Goal: Task Accomplishment & Management: Manage account settings

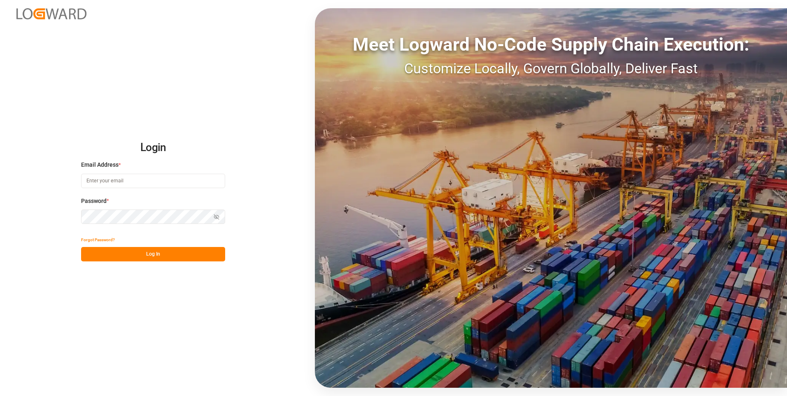
type input "[PERSON_NAME][EMAIL_ADDRESS][PERSON_NAME][DOMAIN_NAME]"
click at [135, 251] on button "Log In" at bounding box center [153, 254] width 144 height 14
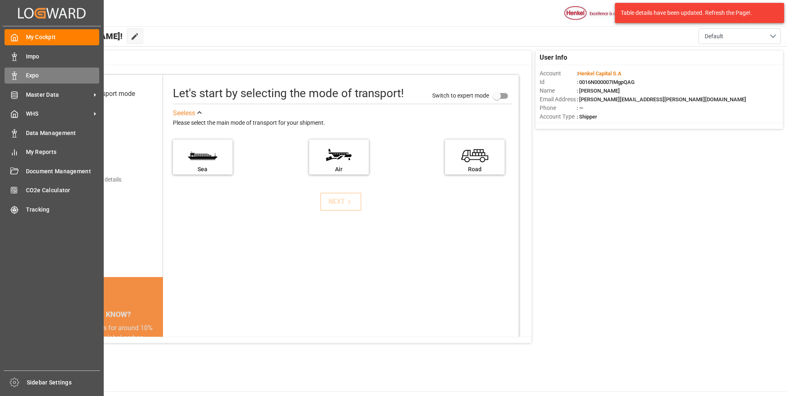
click at [12, 80] on icon at bounding box center [14, 76] width 8 height 8
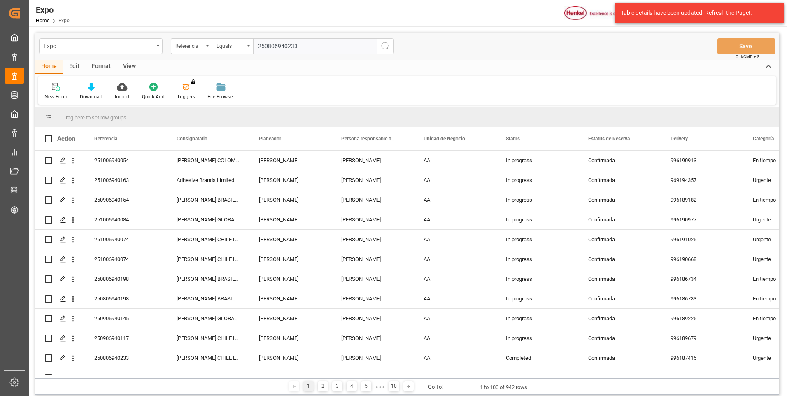
click at [312, 46] on input "250806940233" at bounding box center [314, 46] width 123 height 16
type input "250806940233"
click at [389, 48] on icon "search button" at bounding box center [385, 46] width 10 height 10
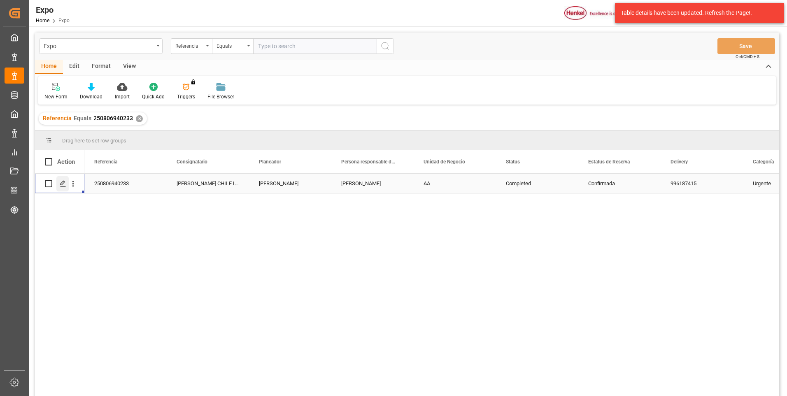
click at [63, 184] on icon "Press SPACE to select this row." at bounding box center [63, 183] width 7 height 7
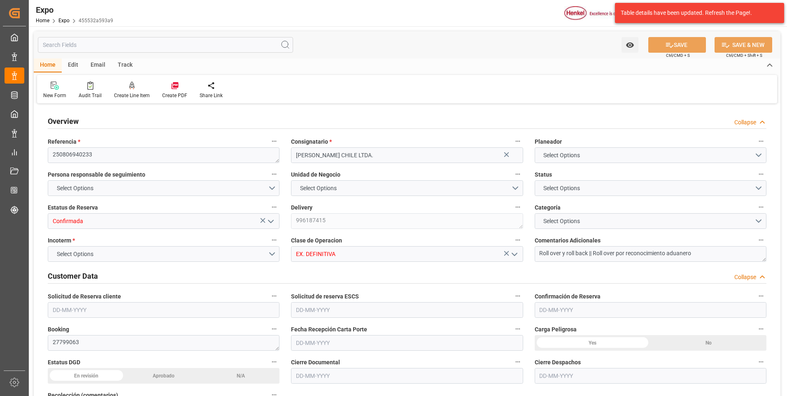
type input "3018.4"
type input "5594.085"
type input "11"
type input "9946714"
type input "9461427"
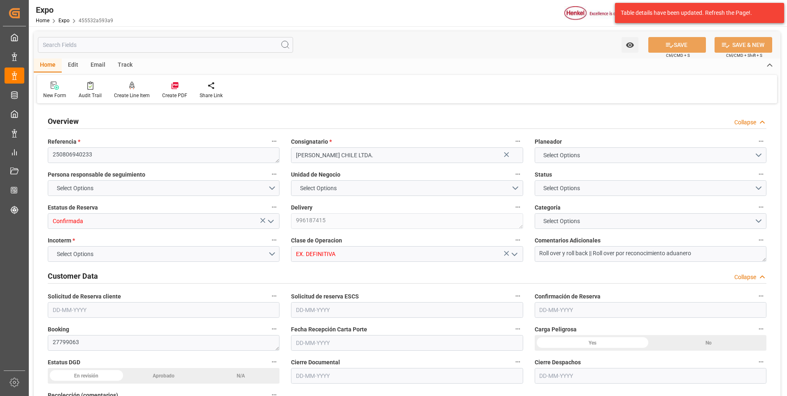
type input "9946714"
type input "MXZLO"
type input "CLSAI"
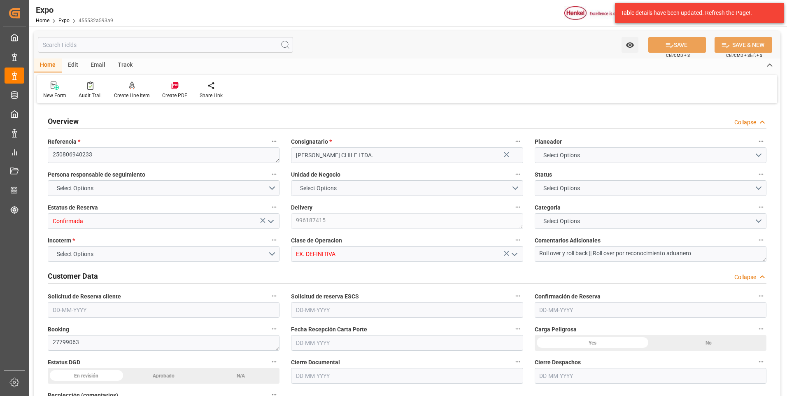
type input "9946714"
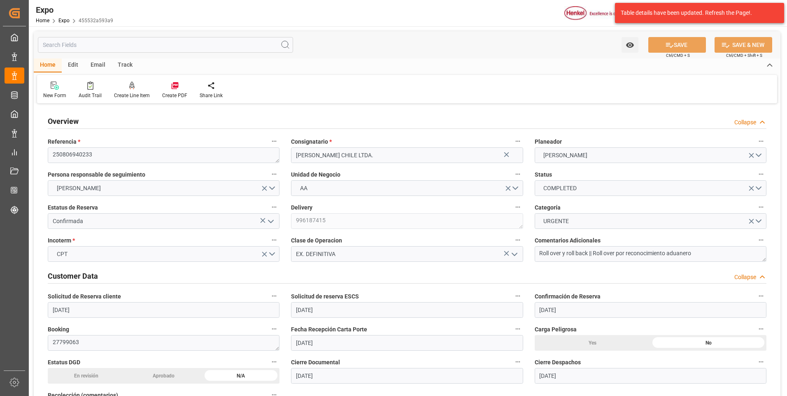
type input "[DATE]"
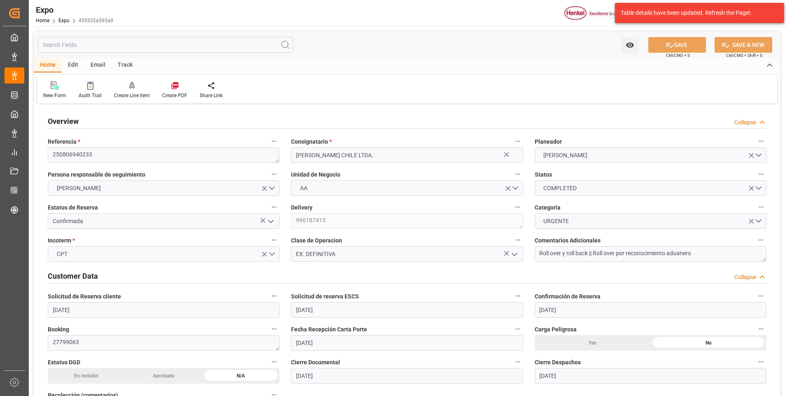
type input "[DATE]"
type input "[DATE] 00:00"
type input "[DATE]"
type input "[DATE] 02:30"
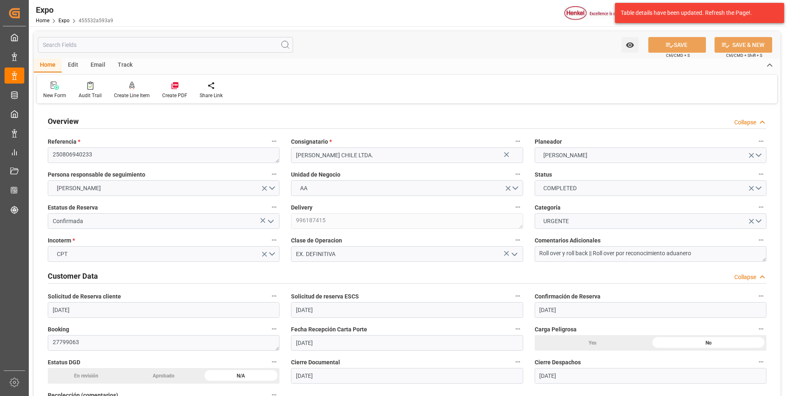
type input "[DATE]"
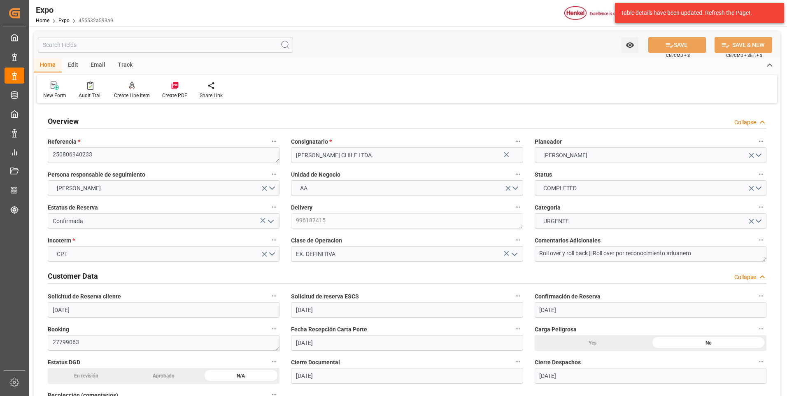
type input "[DATE]"
type input "[DATE] 14:00"
type input "[DATE] 00:00"
type input "[DATE] 22:36"
type input "[DATE] 15:00"
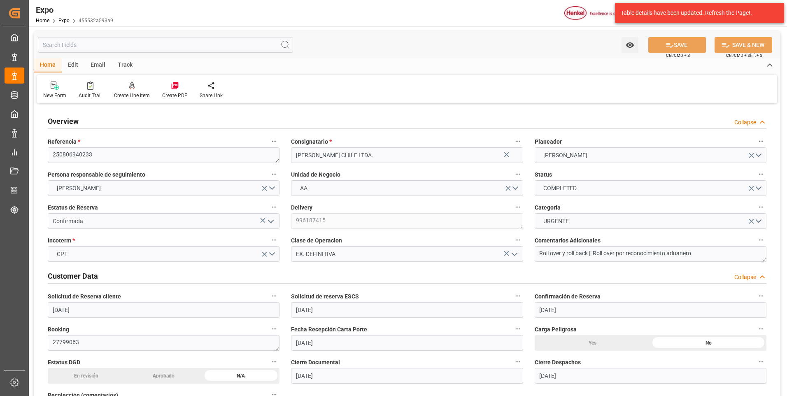
type input "[DATE] 00:00"
type input "[DATE] 10:24"
type input "[DATE] 08:04"
type input "[DATE] 11:52"
type input "[DATE] 19:28"
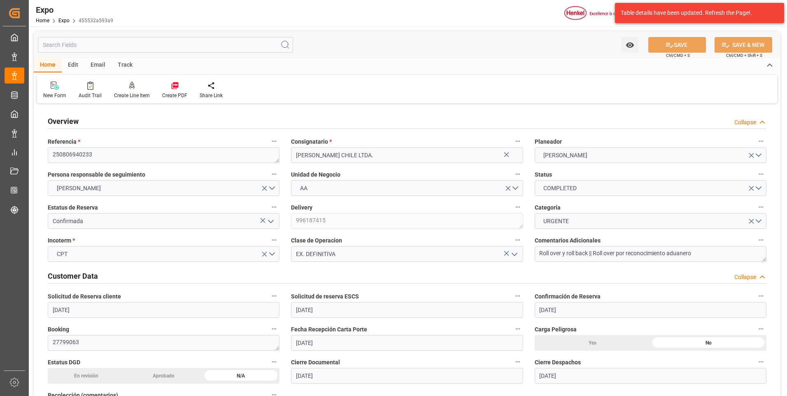
type input "[DATE] 15:00"
type input "[DATE] 23:23"
type input "[DATE] 15:00"
type input "[DATE] 10:27"
type input "[DATE] 09:58"
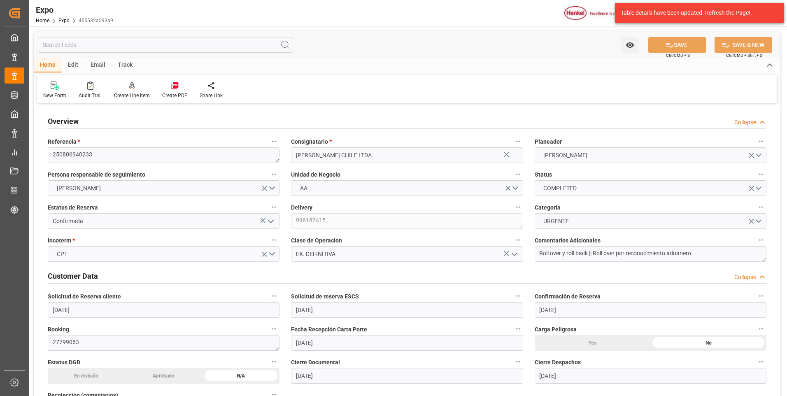
type input "[DATE] 10:24"
type input "[DATE] 18:46"
click at [272, 222] on polyline "open menu" at bounding box center [270, 221] width 5 height 2
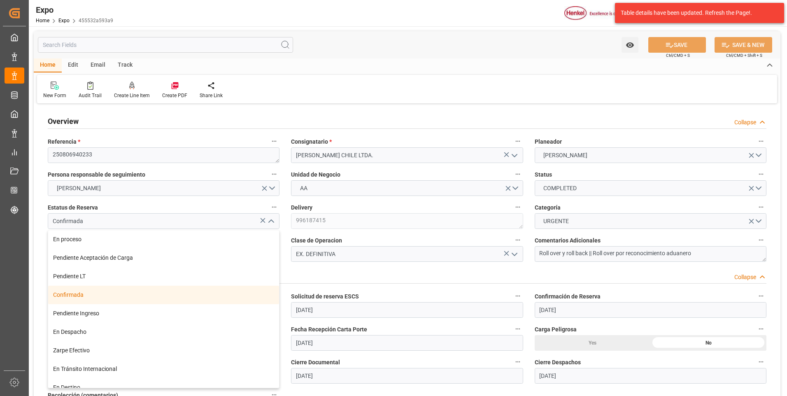
scroll to position [65, 0]
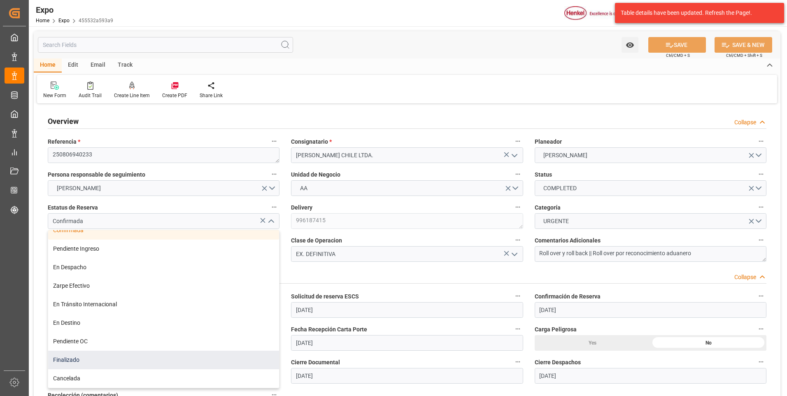
click at [127, 352] on div "Finalizado" at bounding box center [163, 360] width 231 height 19
type input "Finalizado"
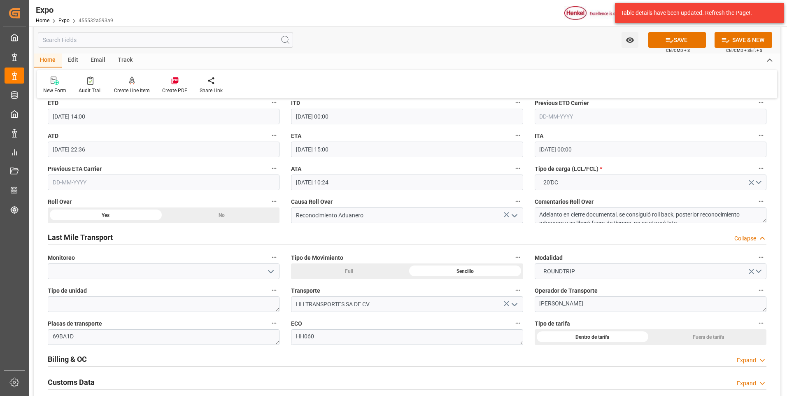
scroll to position [1235, 0]
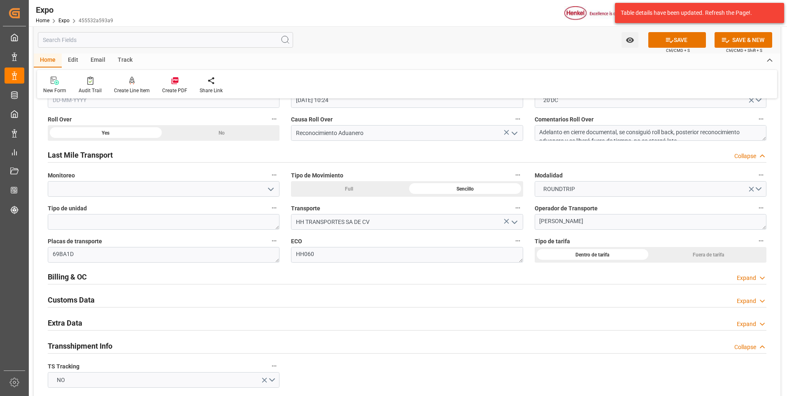
click at [761, 278] on polyline at bounding box center [762, 278] width 4 height 2
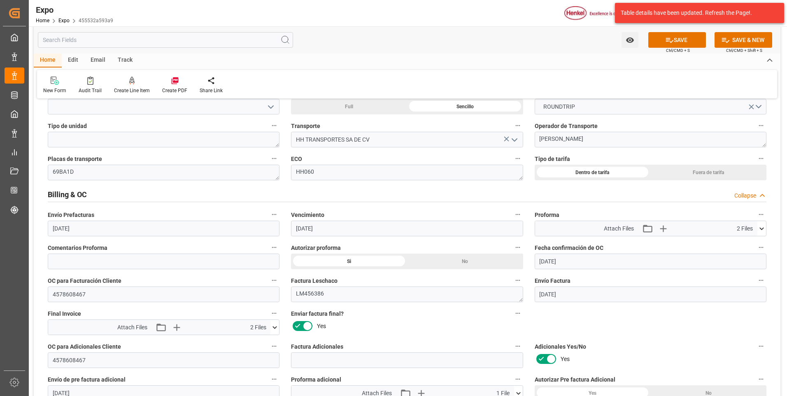
scroll to position [1358, 0]
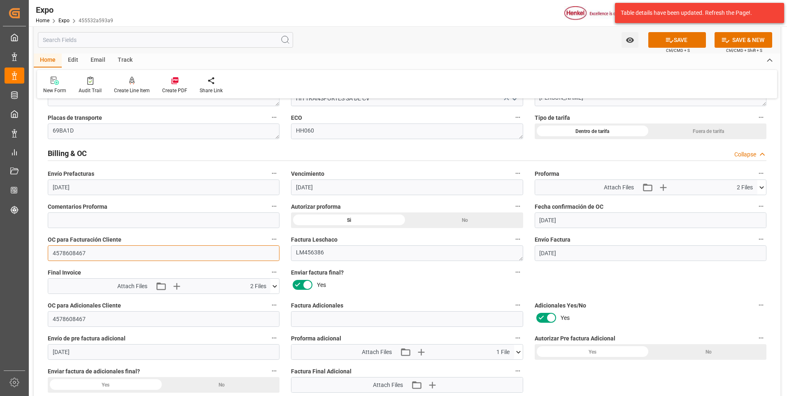
click at [71, 254] on input "4578608467" at bounding box center [164, 253] width 232 height 16
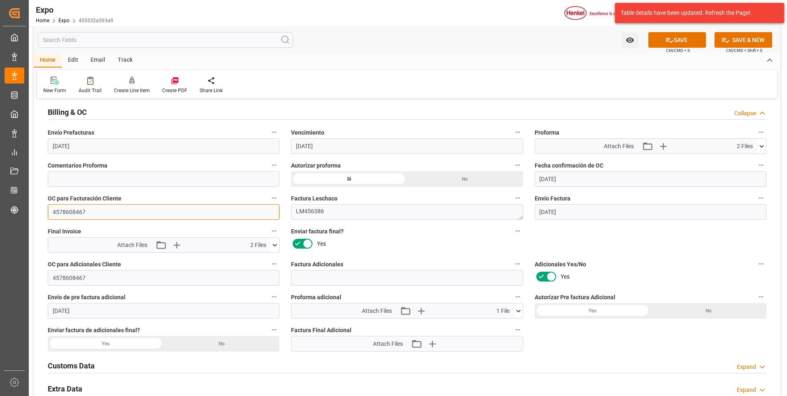
scroll to position [1482, 0]
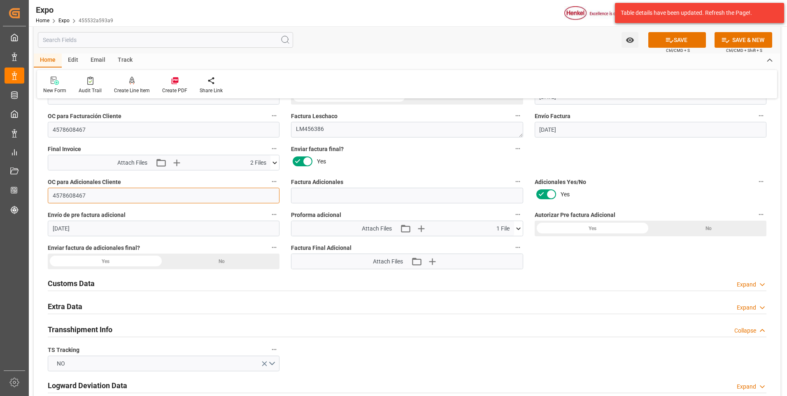
drag, startPoint x: 106, startPoint y: 195, endPoint x: 37, endPoint y: 191, distance: 69.7
click at [37, 191] on div "Overview Collapse Referencia * 250806940233 Consignatario * [PERSON_NAME] CHILE…" at bounding box center [407, 318] width 747 height 3388
type input "0"
click at [681, 39] on button "SAVE" at bounding box center [677, 40] width 58 height 16
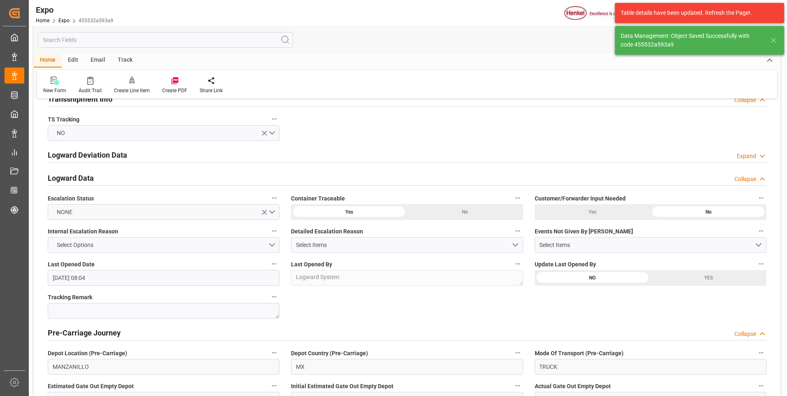
type textarea "[PERSON_NAME]"
type input "[DATE] 17:58"
click at [438, 124] on div "Overview Collapse Referencia * 250806940233 Consignatario * [PERSON_NAME] CHILE…" at bounding box center [407, 203] width 747 height 3158
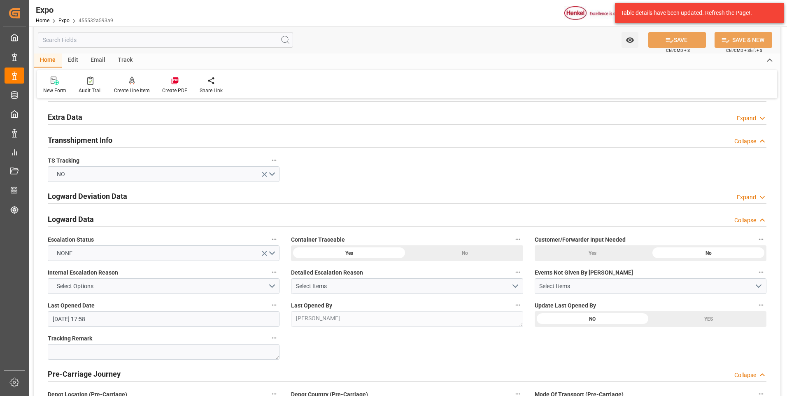
scroll to position [1317, 0]
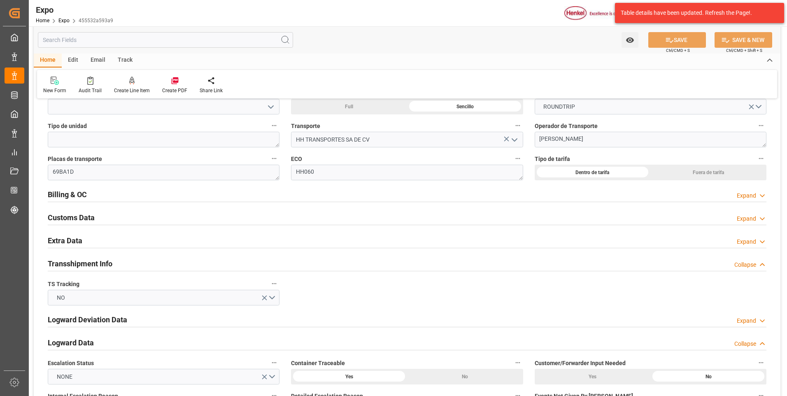
click at [741, 196] on div "Expand" at bounding box center [746, 195] width 19 height 9
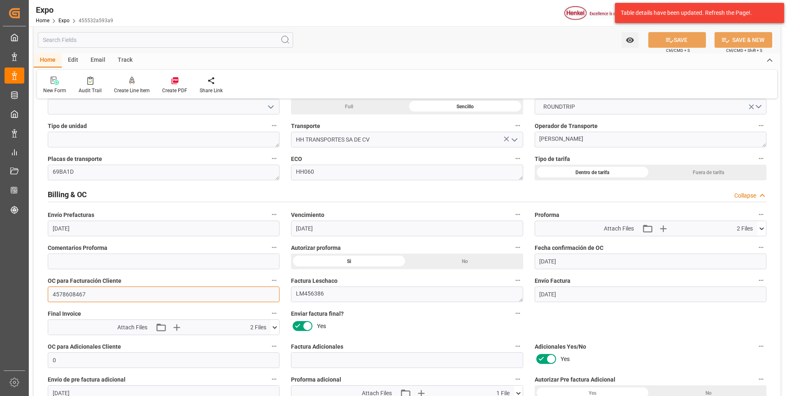
click at [72, 296] on input "4578608467" at bounding box center [164, 294] width 232 height 16
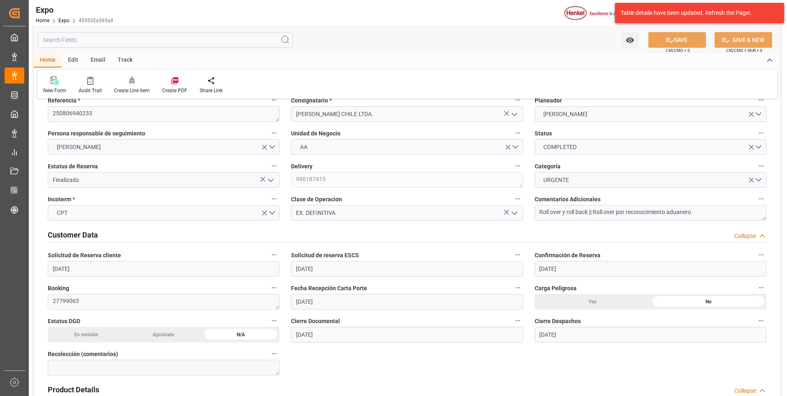
scroll to position [0, 0]
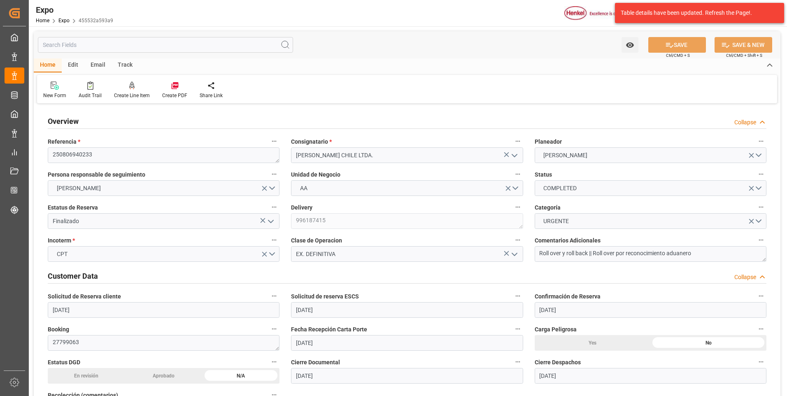
click at [274, 222] on icon "open menu" at bounding box center [271, 222] width 10 height 10
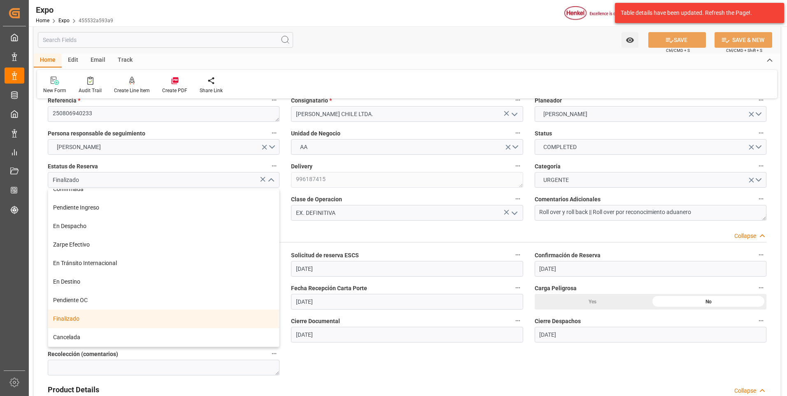
scroll to position [82, 0]
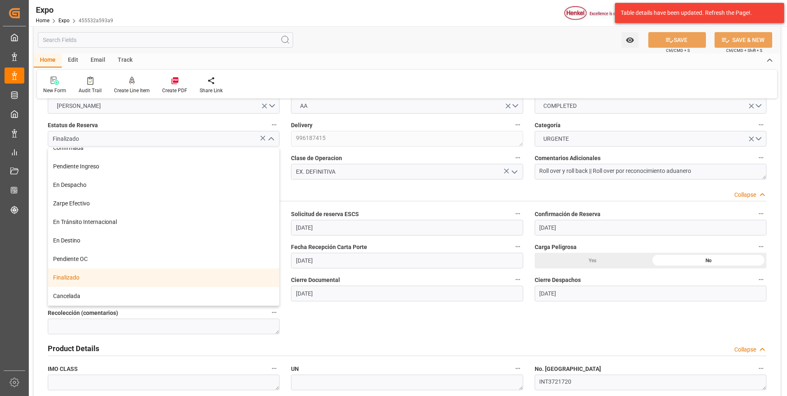
click at [98, 255] on div "Pendiente OC" at bounding box center [163, 259] width 231 height 19
type input "Pendiente OC"
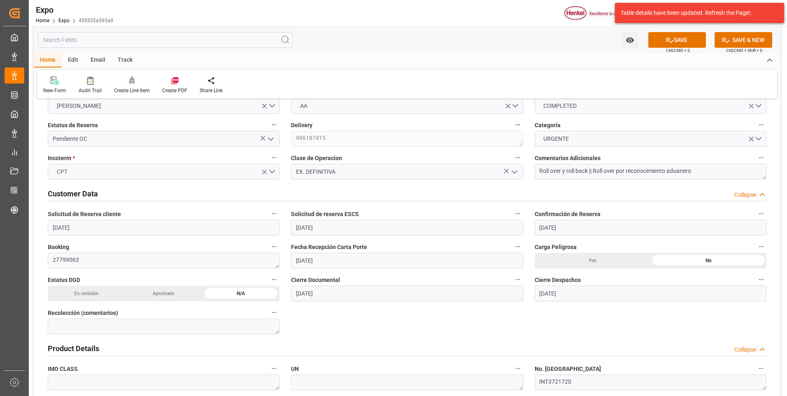
scroll to position [0, 0]
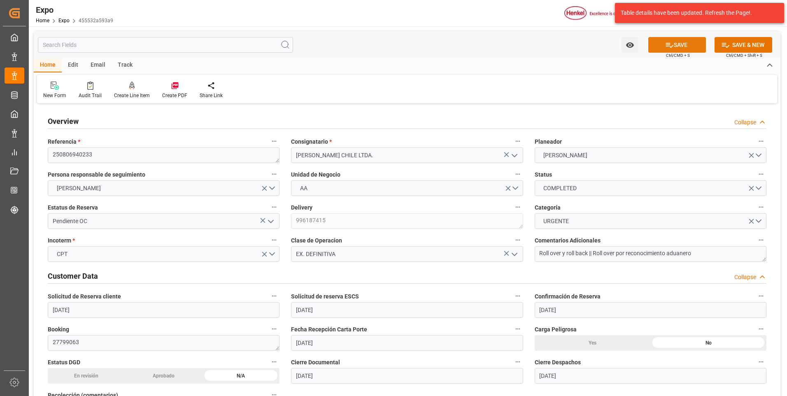
click at [660, 46] on button "SAVE" at bounding box center [677, 45] width 58 height 16
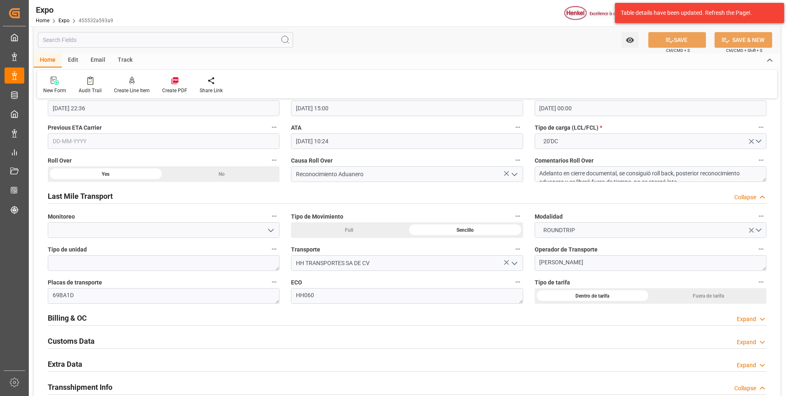
scroll to position [1317, 0]
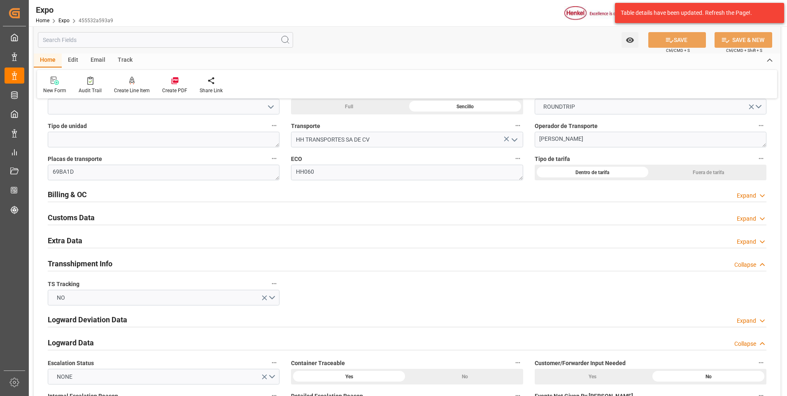
click at [761, 195] on icon at bounding box center [762, 195] width 8 height 9
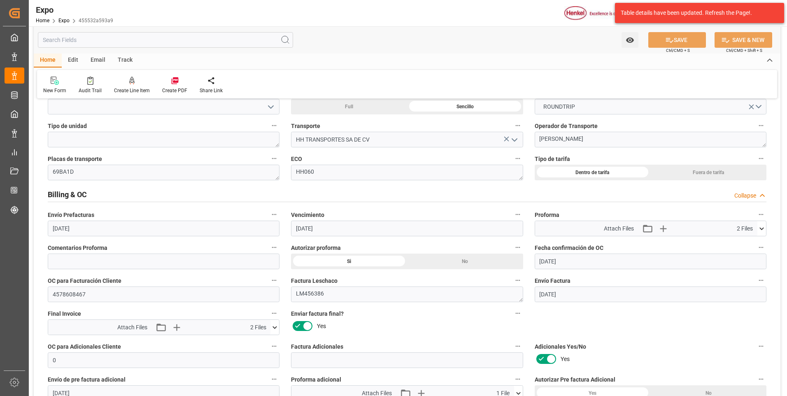
scroll to position [1441, 0]
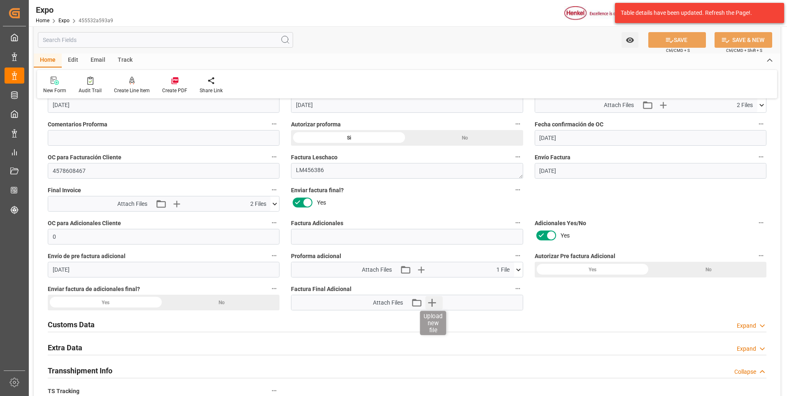
click at [431, 303] on icon "button" at bounding box center [432, 303] width 8 height 8
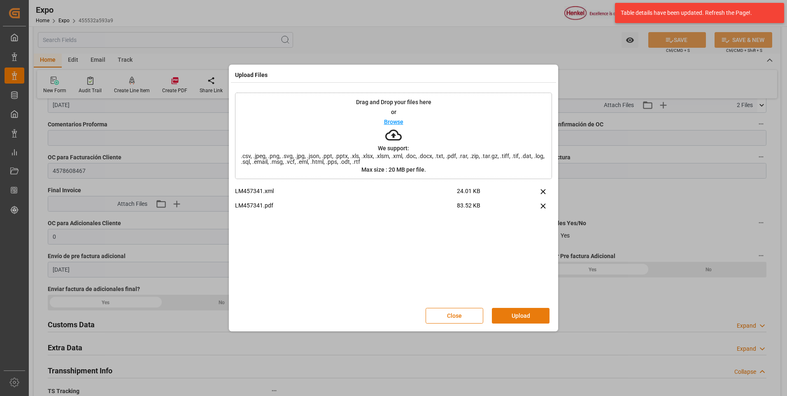
click at [512, 317] on button "Upload" at bounding box center [521, 316] width 58 height 16
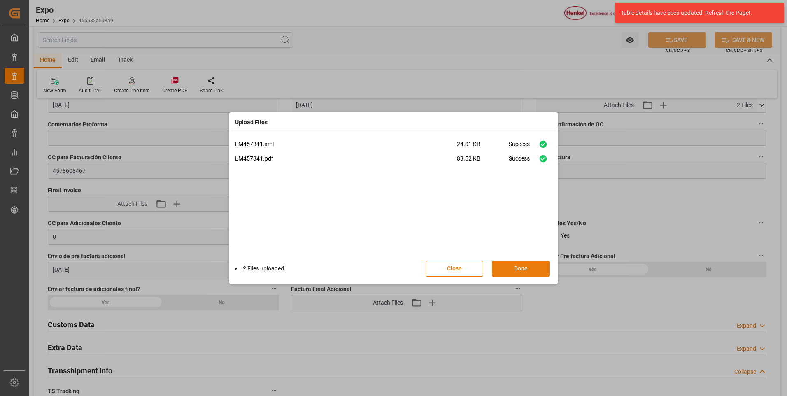
click at [524, 268] on button "Done" at bounding box center [521, 269] width 58 height 16
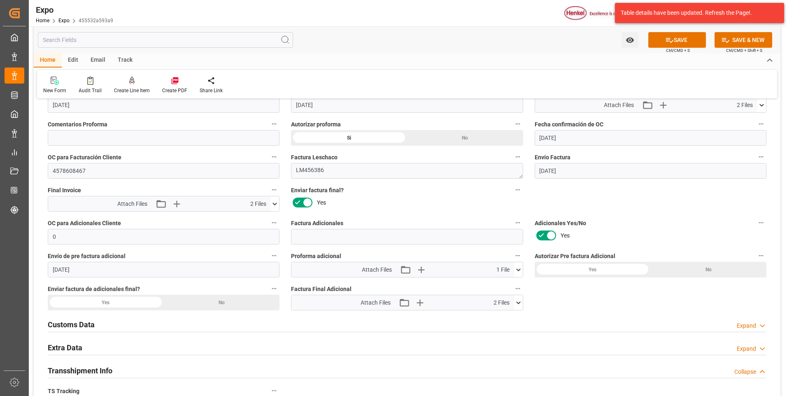
click at [137, 300] on div "Yes" at bounding box center [106, 303] width 116 height 16
click at [696, 44] on button "SAVE" at bounding box center [677, 40] width 58 height 16
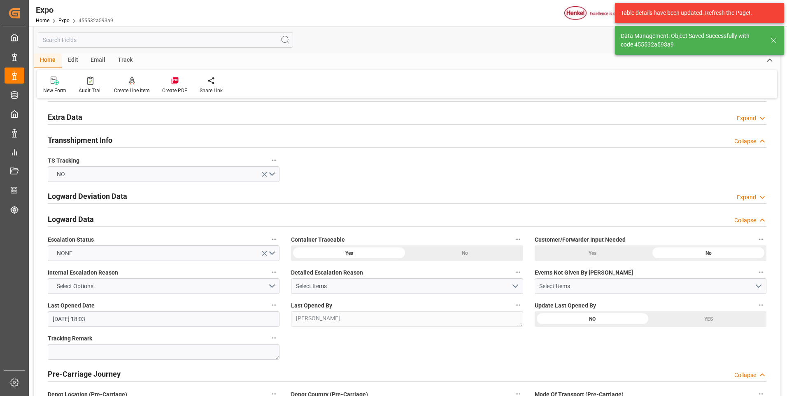
type input "[DATE] 18:04"
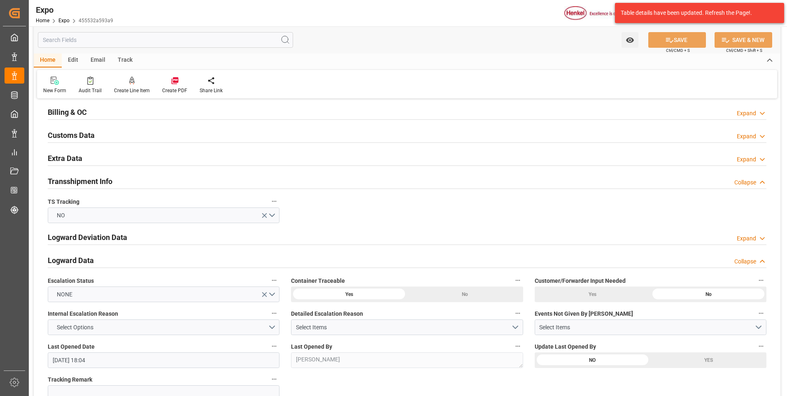
scroll to position [1358, 0]
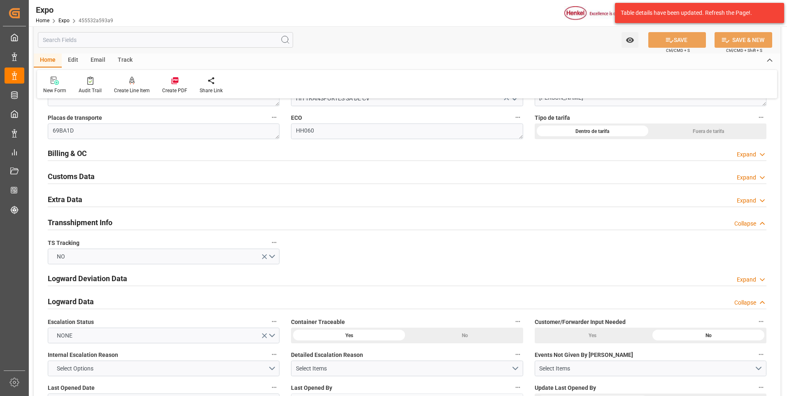
drag, startPoint x: 760, startPoint y: 153, endPoint x: 614, endPoint y: 175, distance: 147.3
click at [760, 153] on icon at bounding box center [762, 154] width 8 height 9
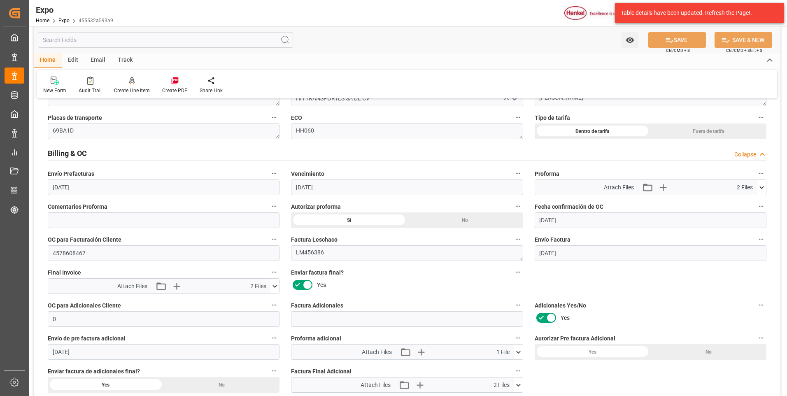
scroll to position [1441, 0]
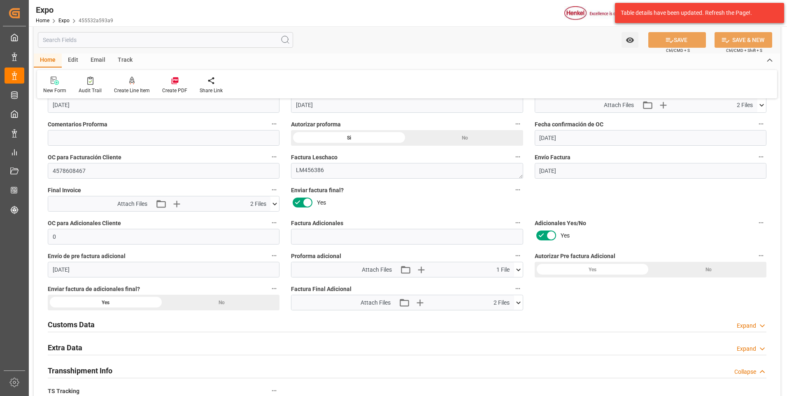
click at [274, 203] on icon at bounding box center [274, 204] width 9 height 9
click at [275, 203] on icon at bounding box center [275, 204] width 5 height 2
click at [518, 305] on icon at bounding box center [518, 302] width 9 height 9
click at [519, 303] on icon at bounding box center [518, 302] width 5 height 2
click at [305, 240] on input at bounding box center [407, 237] width 232 height 16
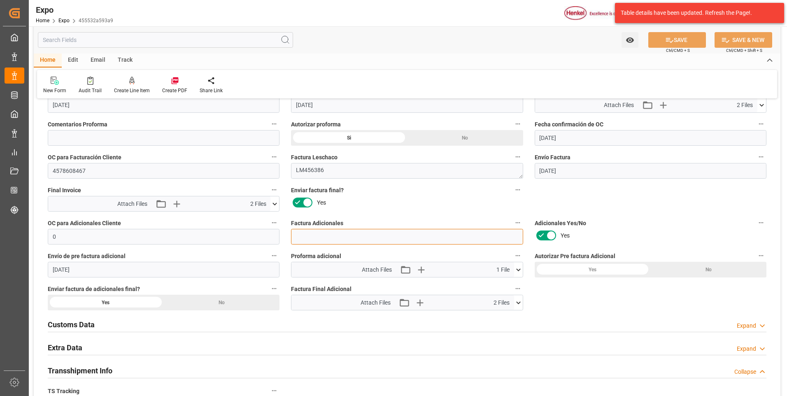
paste input "LM457341"
type input "LM457341"
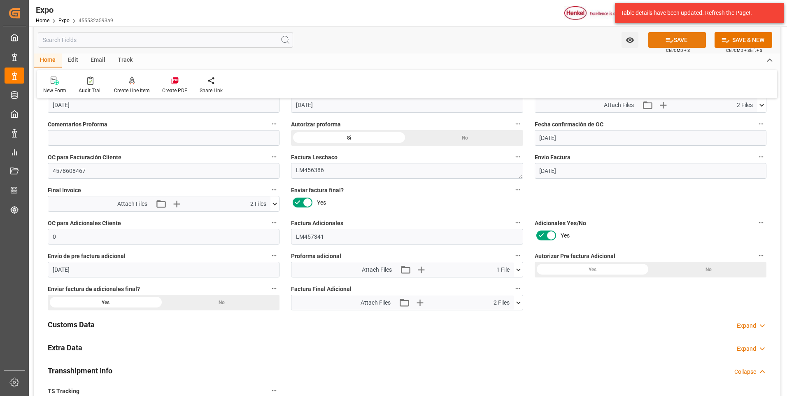
click at [670, 45] on button "SAVE" at bounding box center [677, 40] width 58 height 16
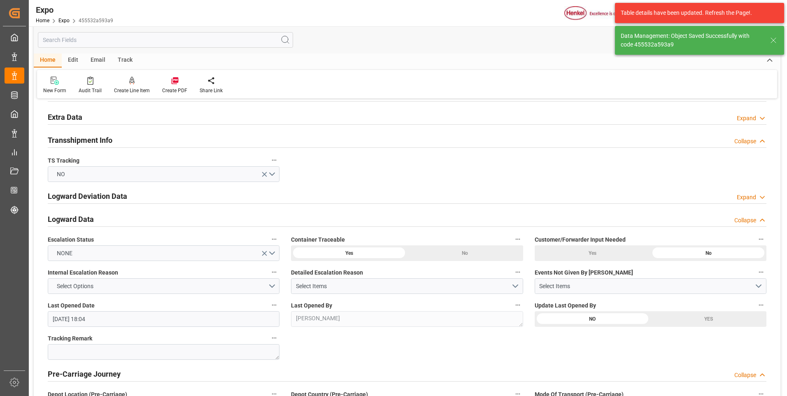
type input "[DATE] 18:12"
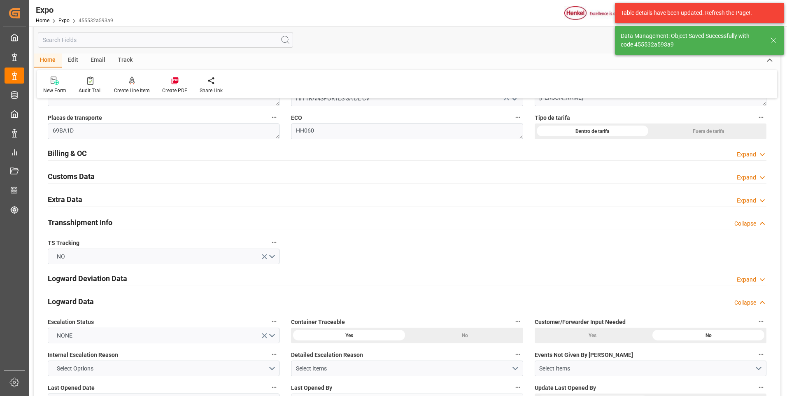
click at [744, 155] on div "Expand" at bounding box center [746, 154] width 19 height 9
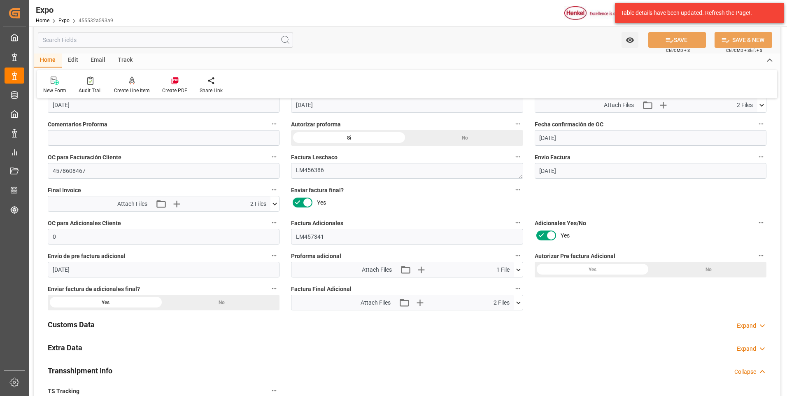
scroll to position [1482, 0]
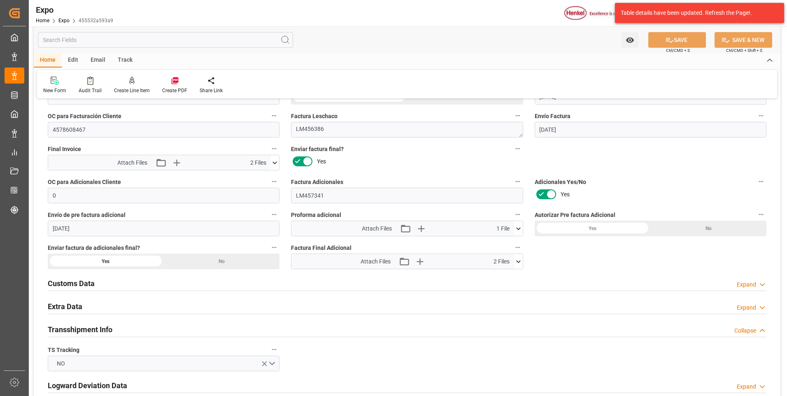
click at [518, 259] on icon at bounding box center [518, 261] width 9 height 9
click at [277, 163] on icon at bounding box center [274, 162] width 9 height 9
click at [277, 163] on icon at bounding box center [275, 162] width 5 height 2
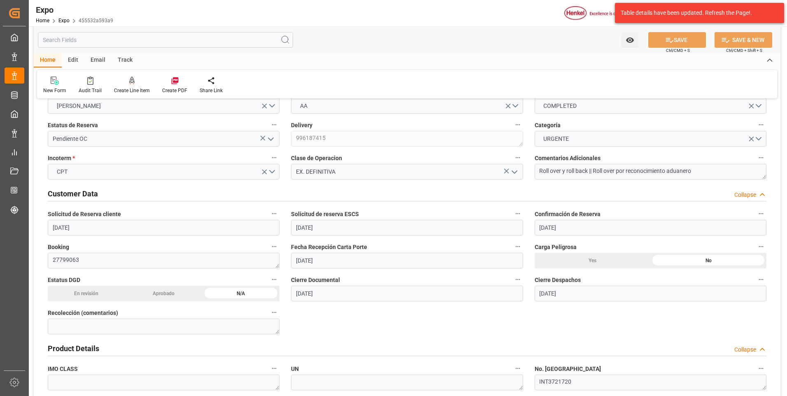
scroll to position [0, 0]
